Goal: Task Accomplishment & Management: Complete application form

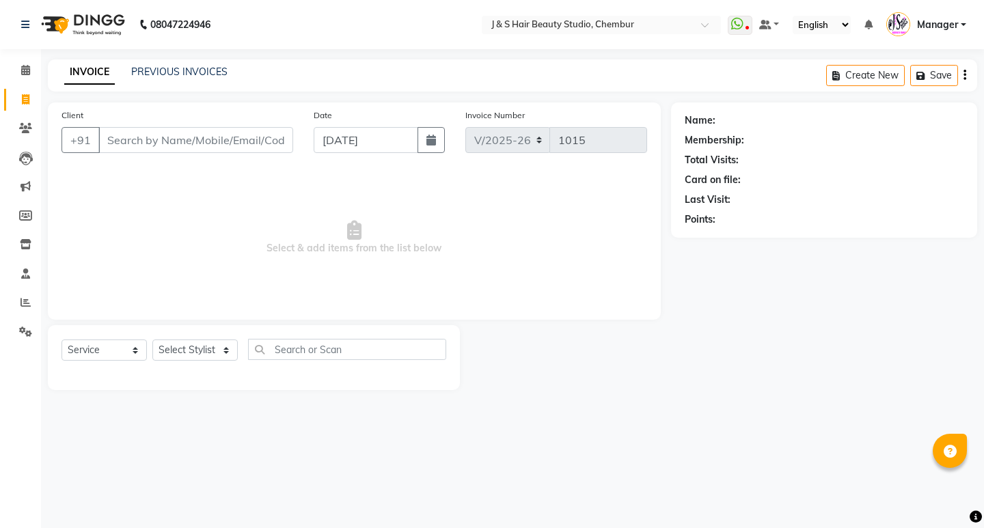
select select "143"
select select "service"
click at [182, 352] on select "Select Stylist Manager [PERSON_NAME] No Preference 1 poonam [PERSON_NAME] Sheet…" at bounding box center [194, 350] width 85 height 21
select select "4180"
click at [152, 340] on select "Select Stylist Manager [PERSON_NAME] No Preference 1 poonam [PERSON_NAME] Sheet…" at bounding box center [194, 350] width 85 height 21
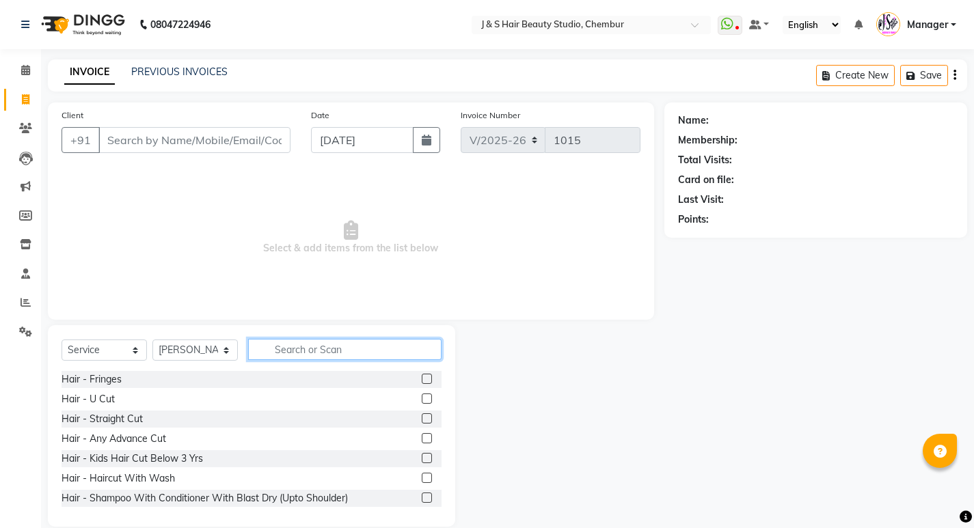
click at [270, 357] on input "text" at bounding box center [344, 349] width 193 height 21
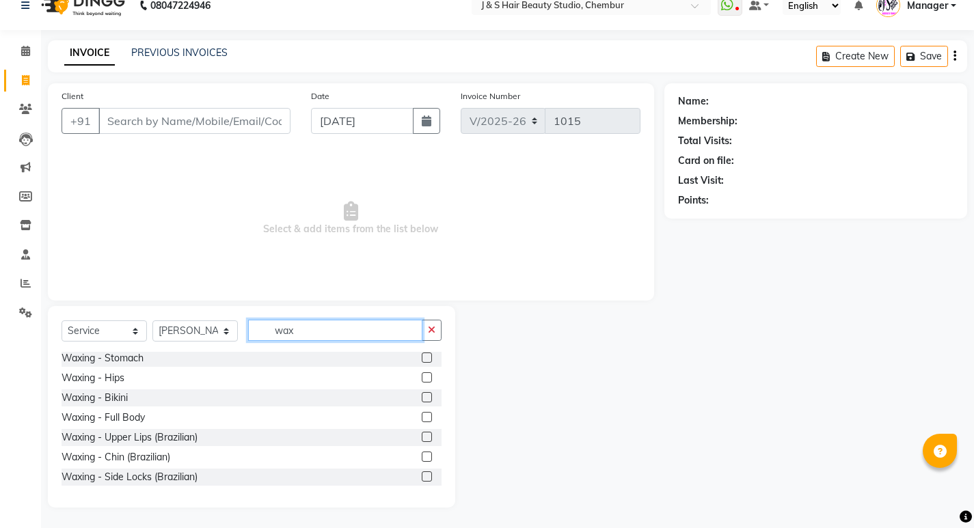
scroll to position [273, 0]
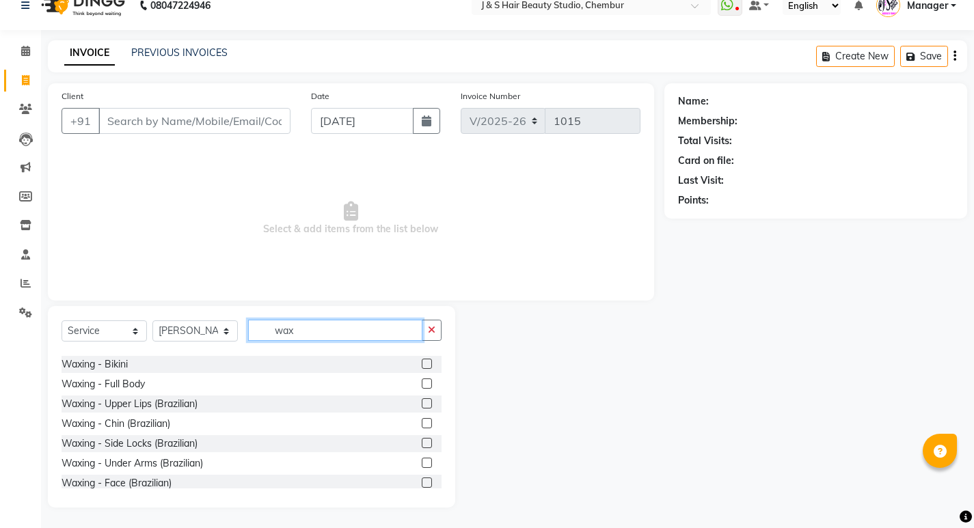
type input "wax"
click at [422, 403] on label at bounding box center [427, 403] width 10 height 10
click at [422, 403] on input "checkbox" at bounding box center [426, 404] width 9 height 9
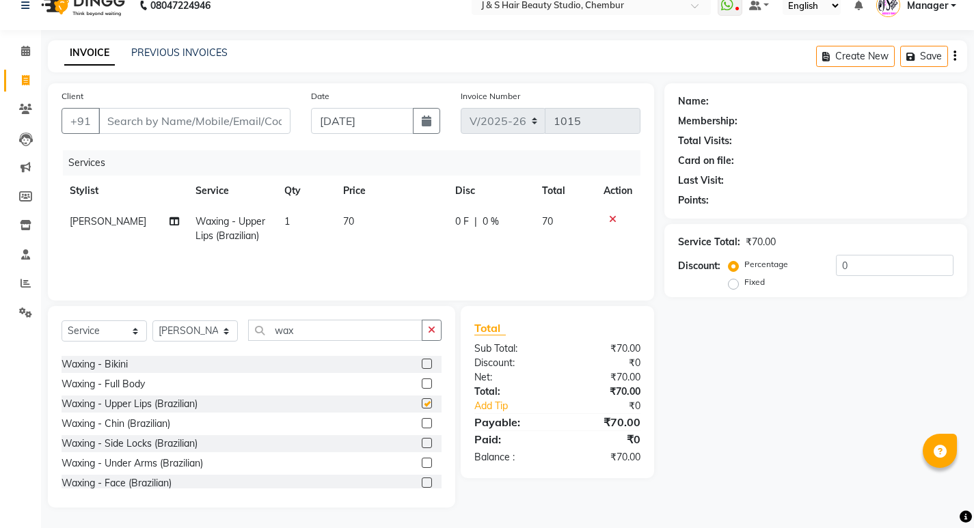
checkbox input "false"
click at [422, 441] on label at bounding box center [427, 443] width 10 height 10
click at [422, 441] on input "checkbox" at bounding box center [426, 443] width 9 height 9
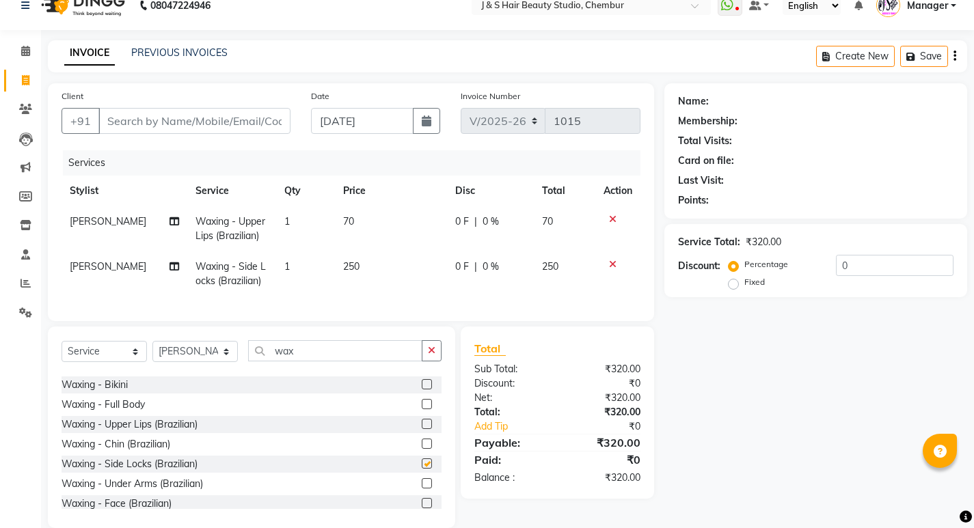
checkbox input "false"
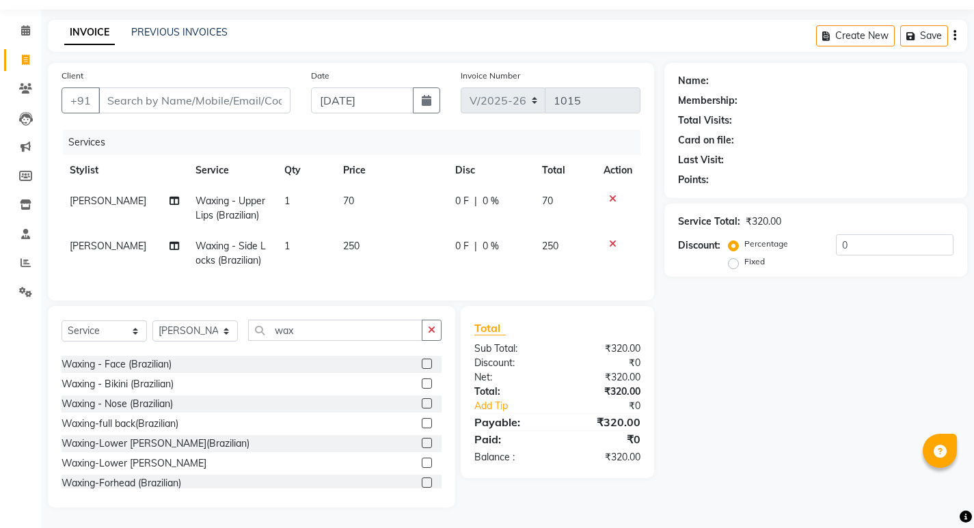
scroll to position [410, 0]
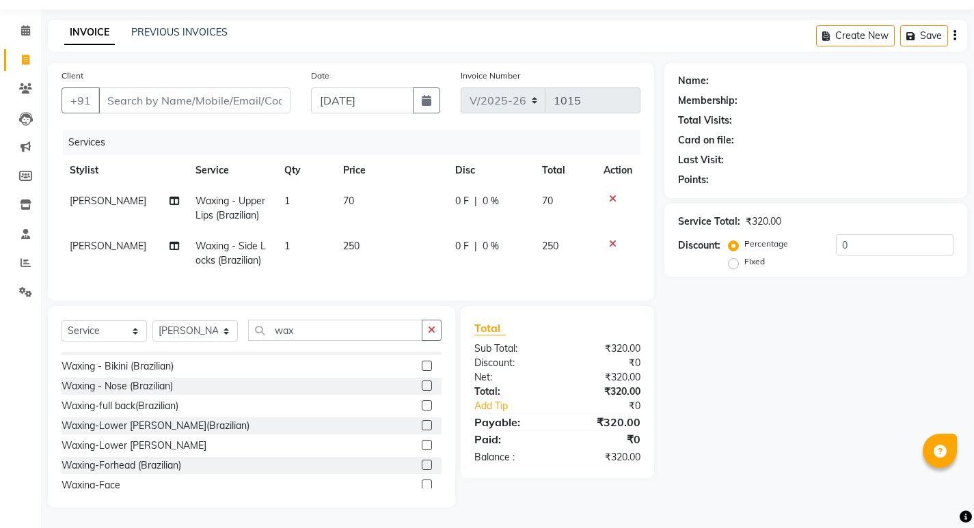
click at [422, 426] on label at bounding box center [427, 425] width 10 height 10
click at [422, 426] on input "checkbox" at bounding box center [426, 426] width 9 height 9
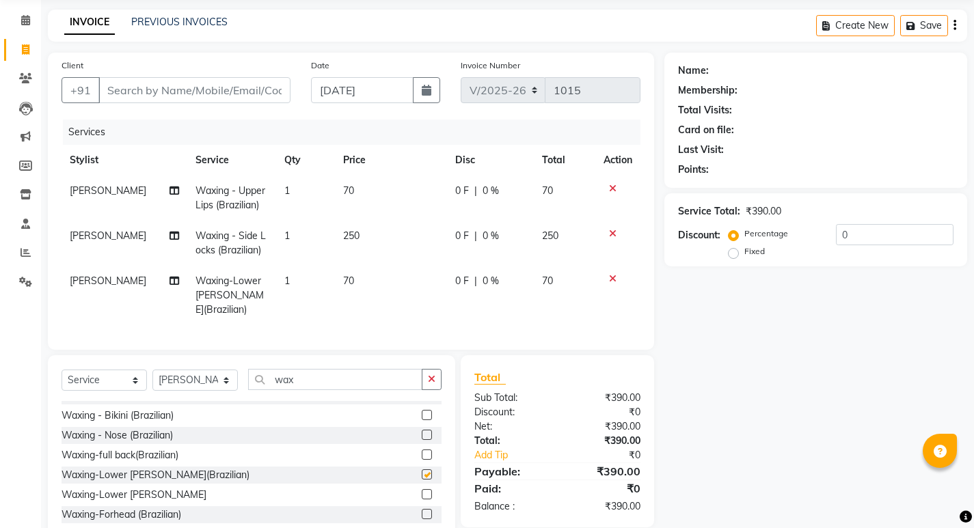
checkbox input "false"
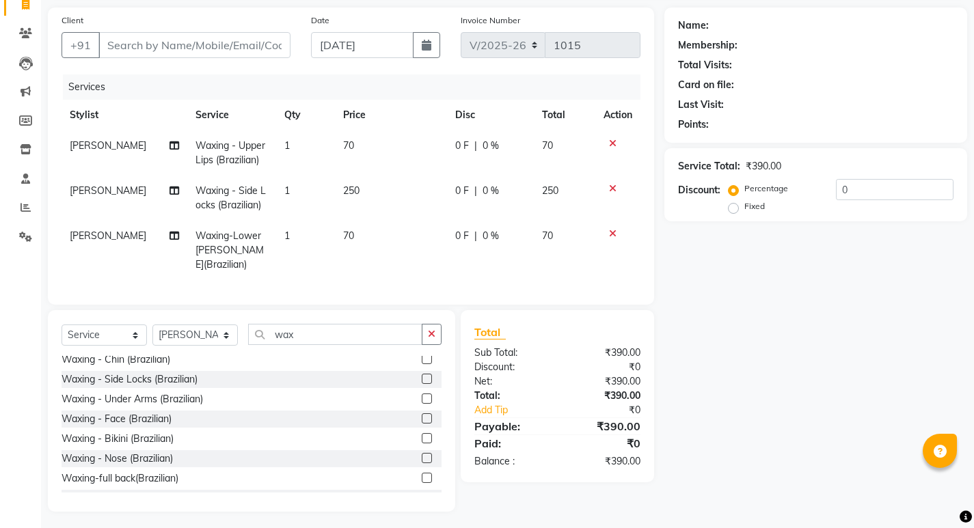
scroll to position [273, 0]
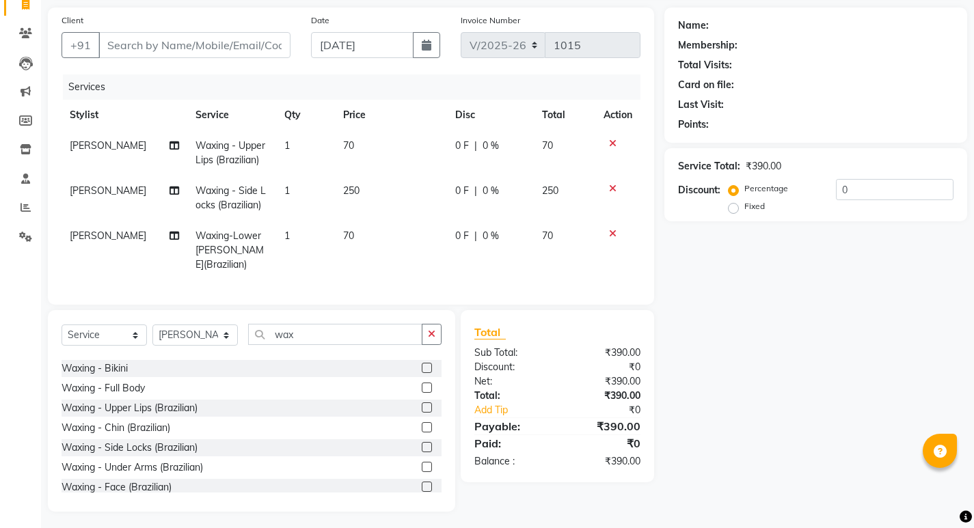
click at [422, 423] on label at bounding box center [427, 427] width 10 height 10
click at [422, 424] on input "checkbox" at bounding box center [426, 428] width 9 height 9
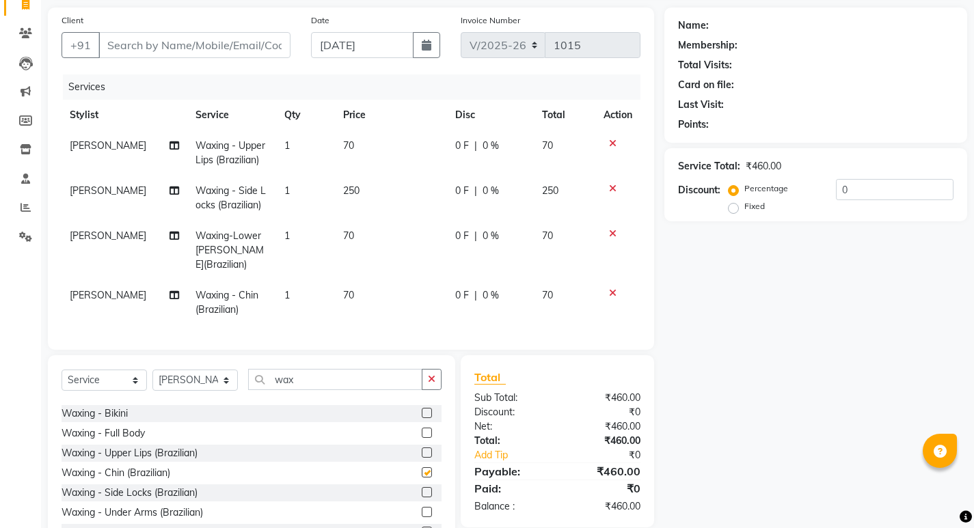
checkbox input "false"
click at [342, 384] on input "wax" at bounding box center [335, 379] width 174 height 21
type input "w"
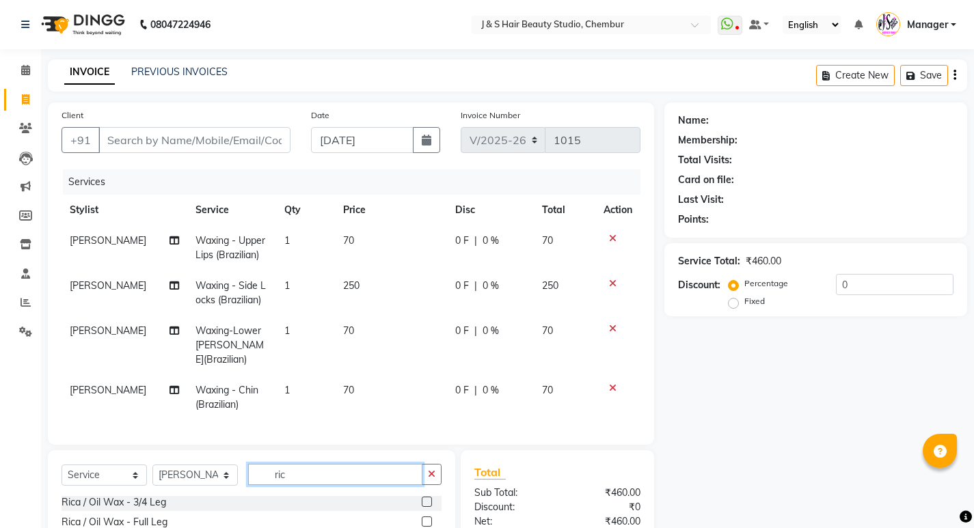
scroll to position [140, 0]
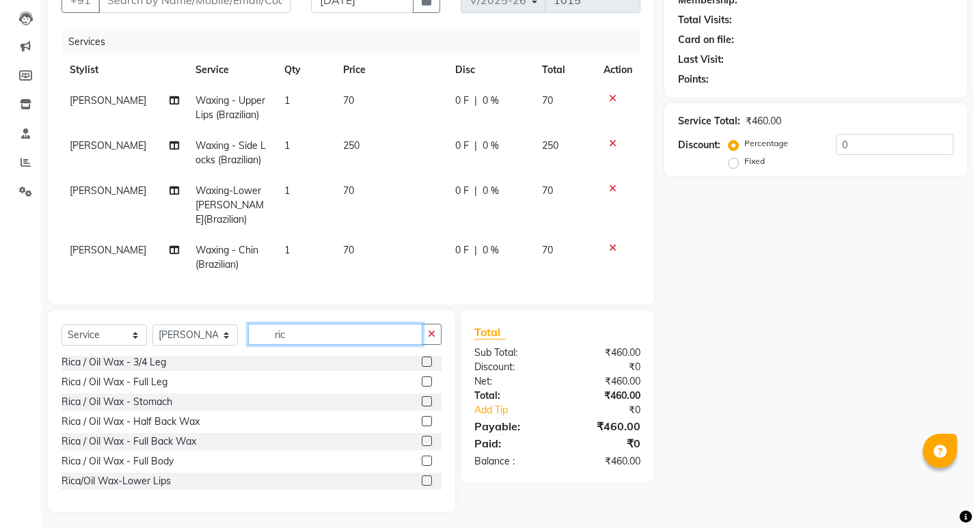
type input "ric"
click at [422, 377] on label at bounding box center [427, 382] width 10 height 10
click at [422, 378] on input "checkbox" at bounding box center [426, 382] width 9 height 9
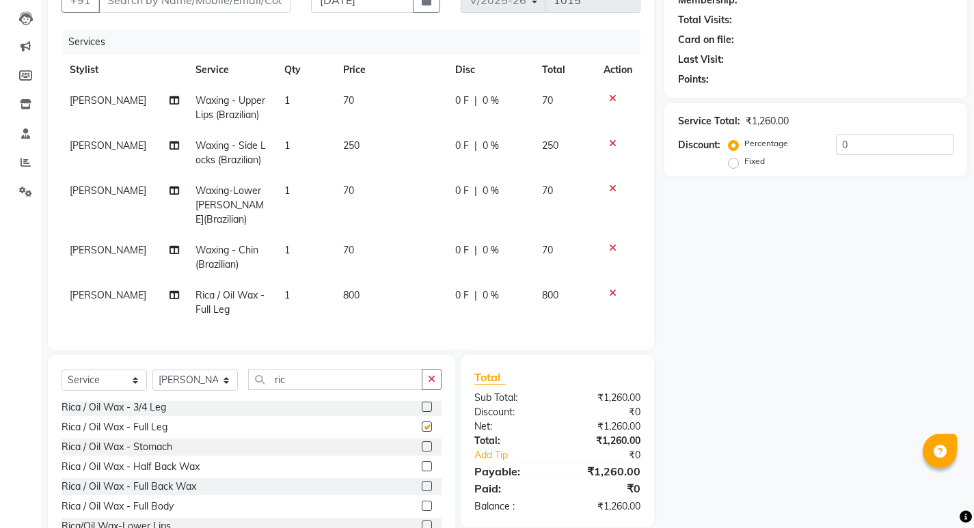
checkbox input "false"
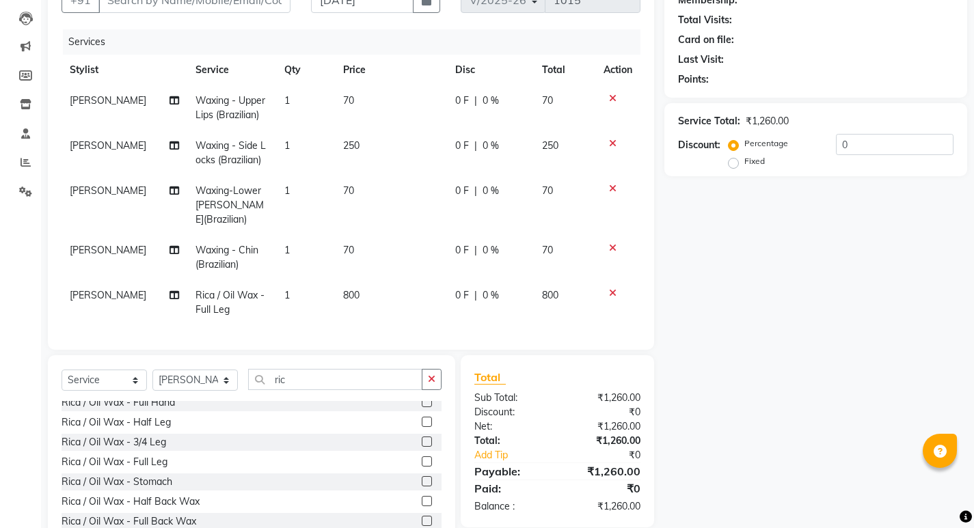
scroll to position [92, 0]
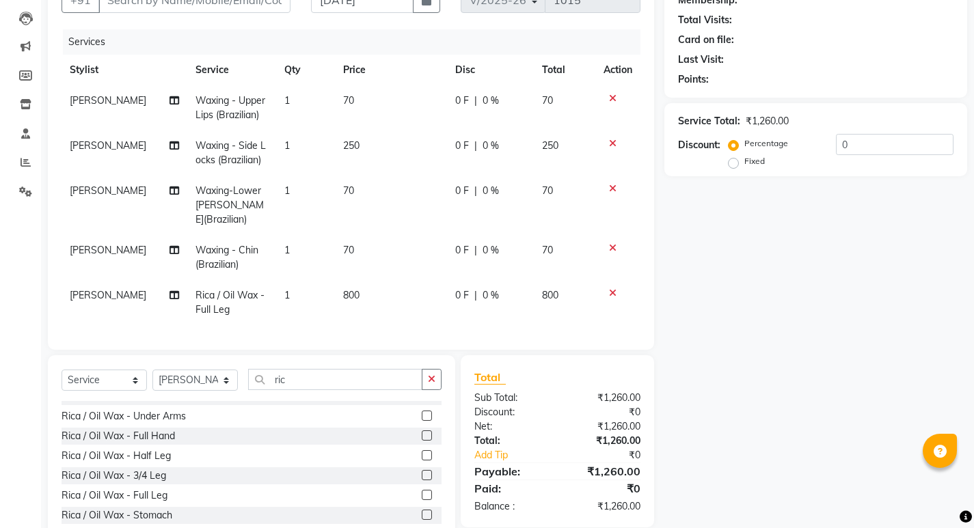
click at [422, 431] on label at bounding box center [427, 436] width 10 height 10
click at [422, 432] on input "checkbox" at bounding box center [426, 436] width 9 height 9
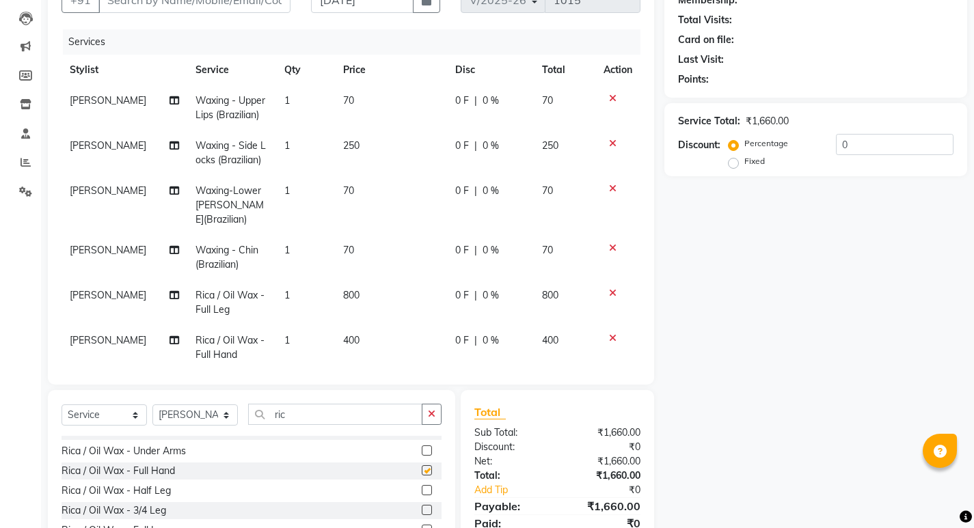
checkbox input "false"
click at [422, 449] on label at bounding box center [427, 451] width 10 height 10
click at [422, 449] on input "checkbox" at bounding box center [426, 451] width 9 height 9
checkbox input "false"
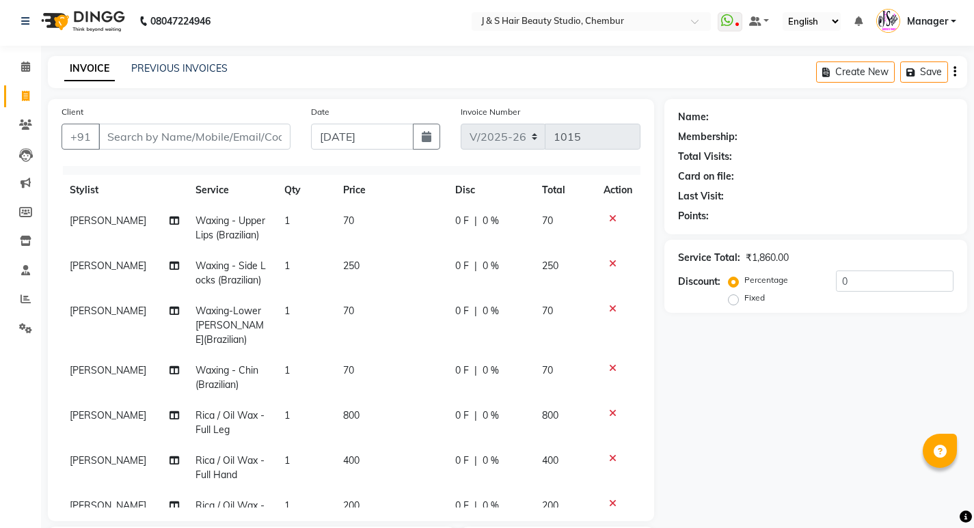
scroll to position [0, 0]
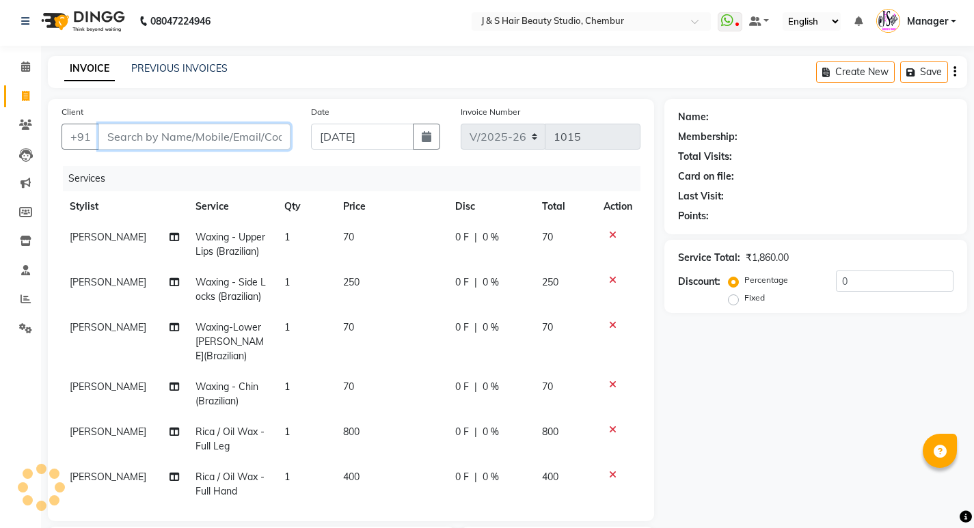
click at [176, 145] on input "Client" at bounding box center [194, 137] width 192 height 26
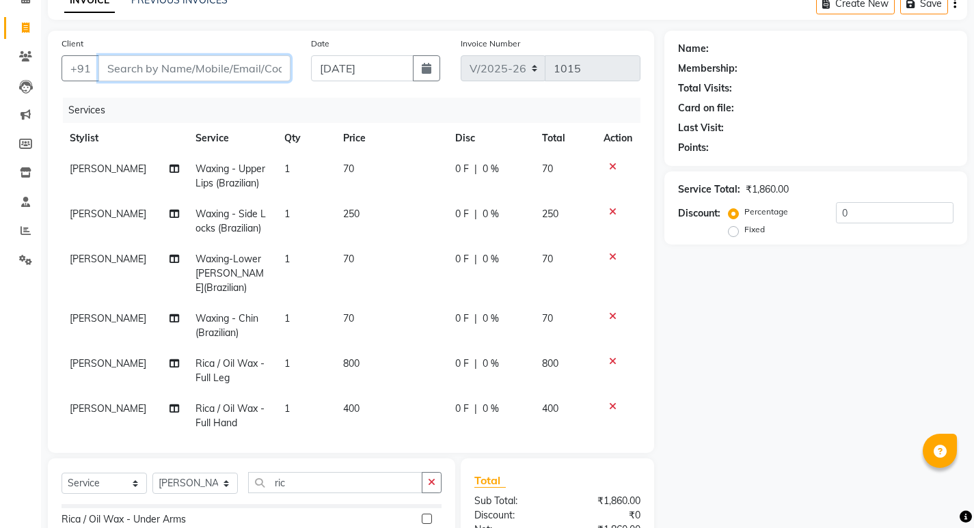
click at [214, 70] on input "Client" at bounding box center [194, 68] width 192 height 26
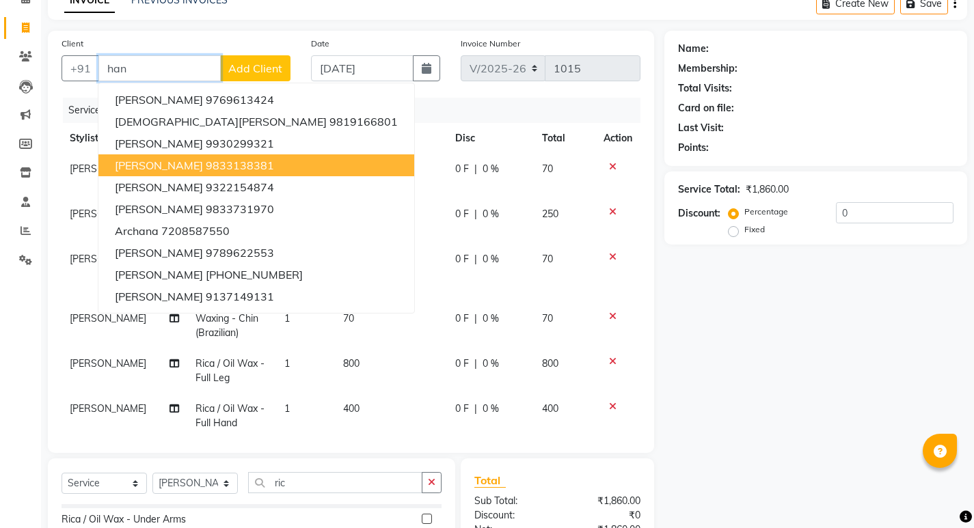
click at [232, 164] on ngb-highlight "9833138381" at bounding box center [240, 166] width 68 height 14
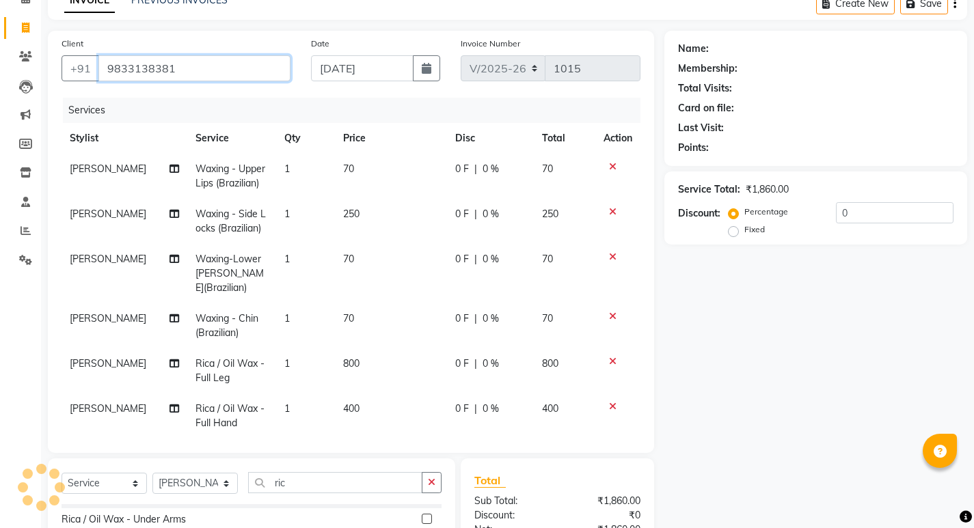
type input "9833138381"
select select "1: Object"
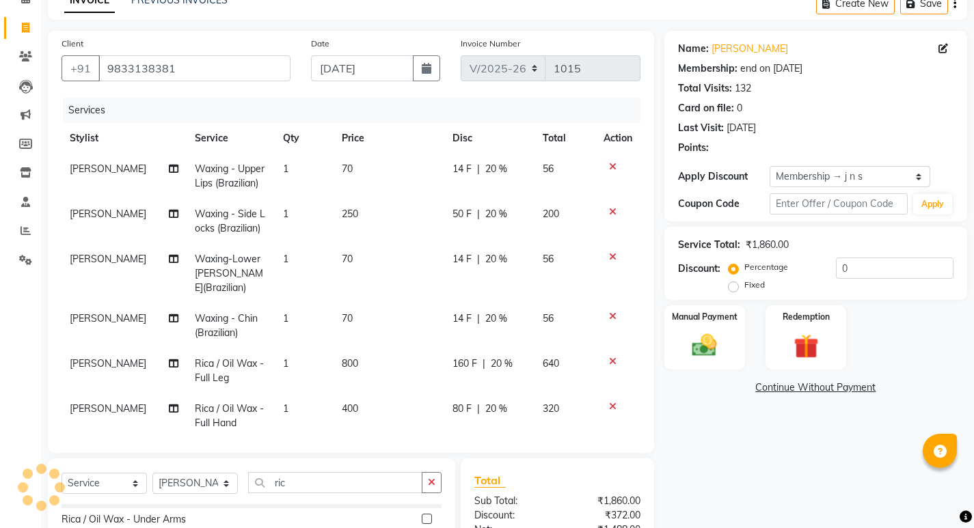
type input "20"
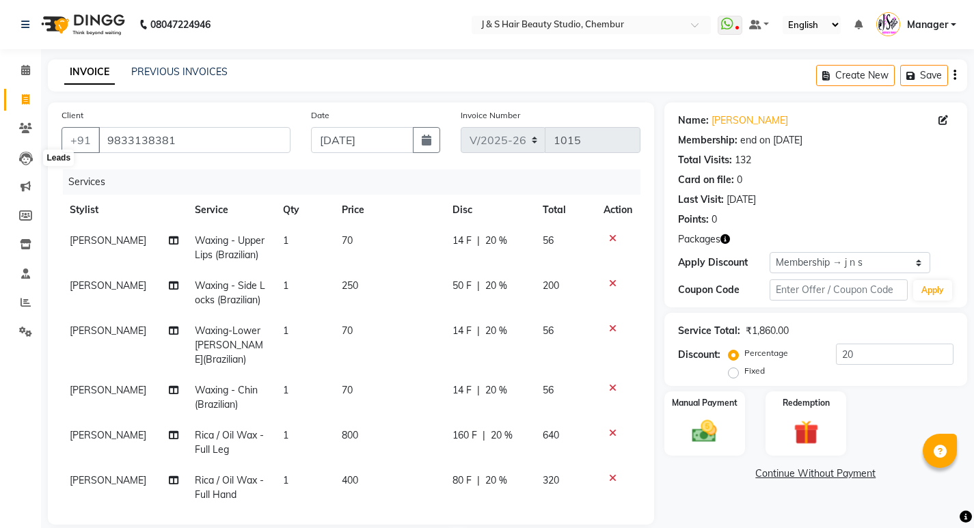
drag, startPoint x: 31, startPoint y: 151, endPoint x: 150, endPoint y: 157, distance: 118.4
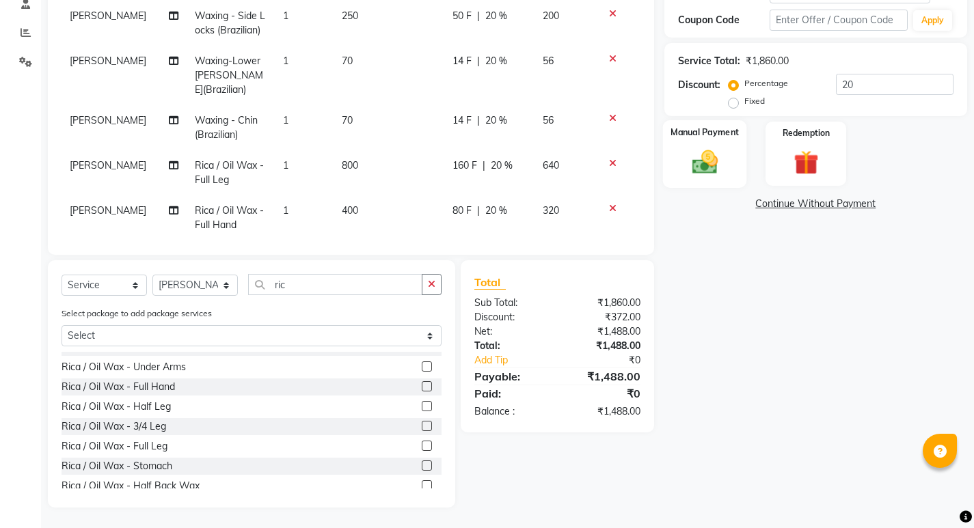
click at [742, 154] on div "Manual Payment" at bounding box center [704, 154] width 84 height 68
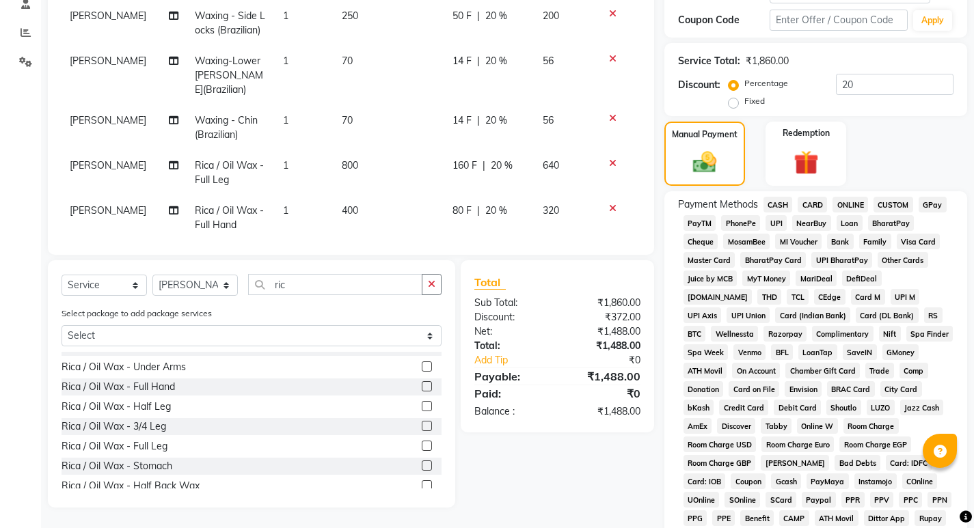
click at [923, 202] on span "GPay" at bounding box center [933, 205] width 28 height 16
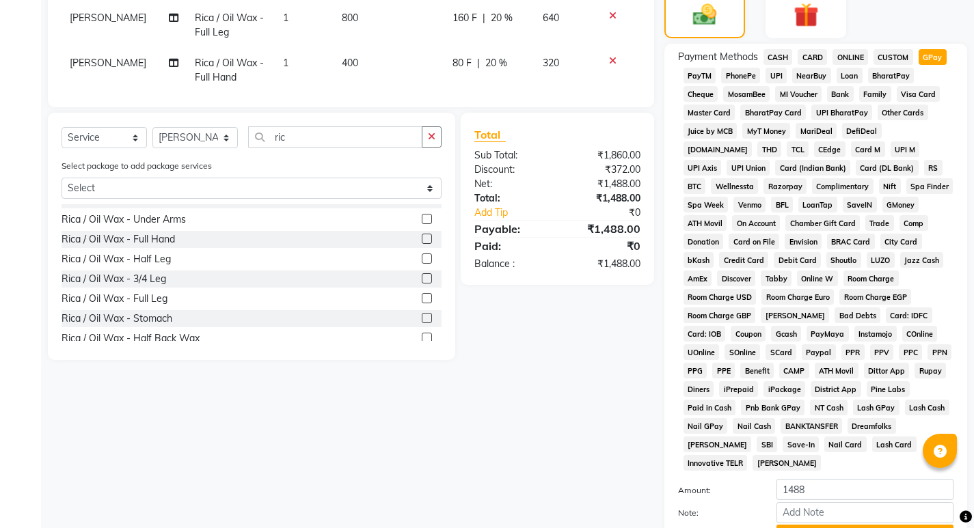
scroll to position [523, 0]
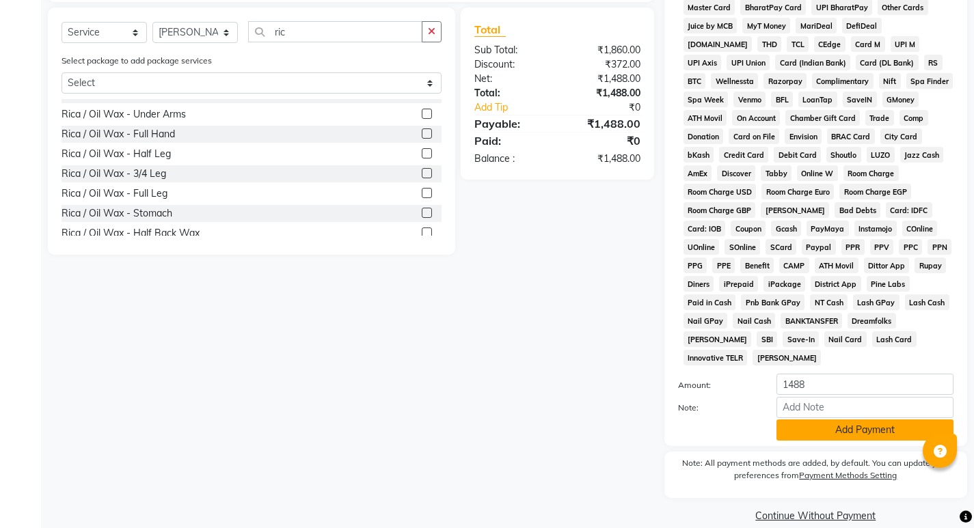
click at [845, 420] on button "Add Payment" at bounding box center [864, 430] width 177 height 21
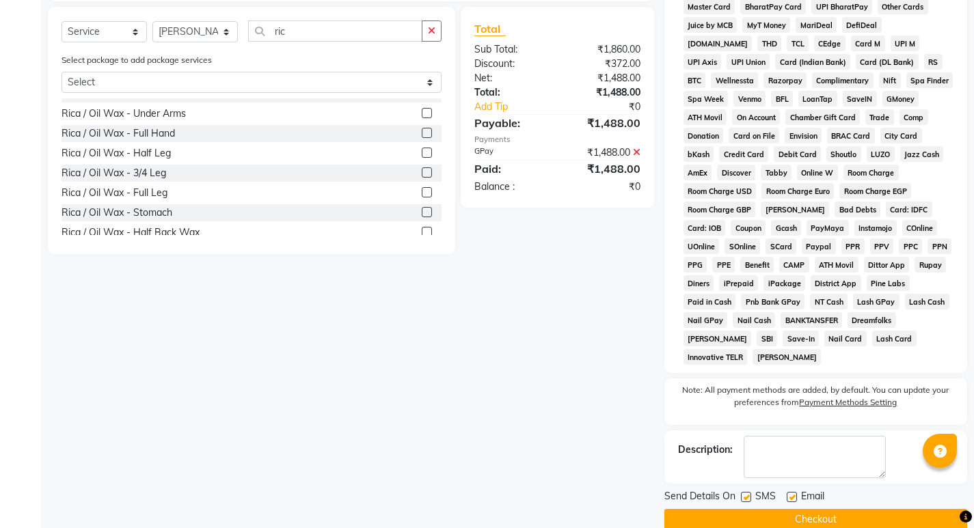
scroll to position [528, 0]
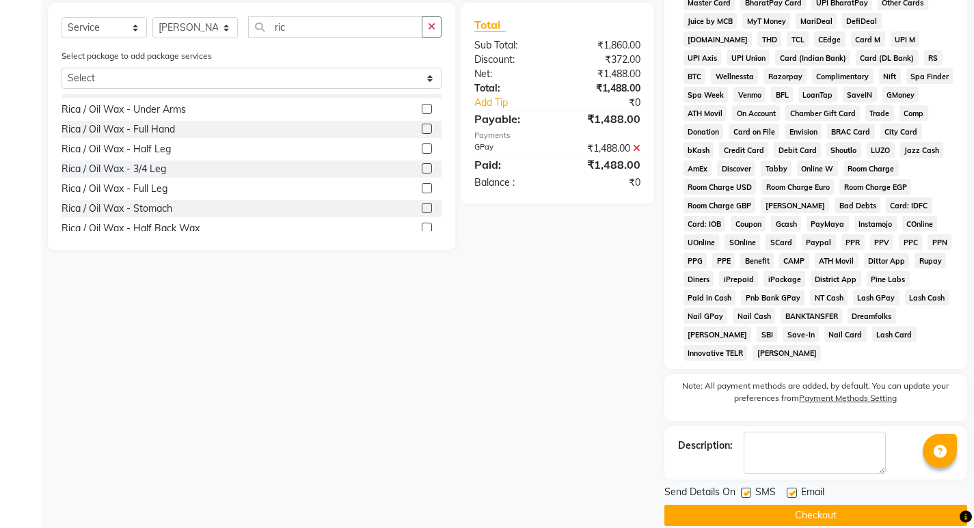
click at [835, 505] on button "Checkout" at bounding box center [815, 515] width 303 height 21
